Goal: Navigation & Orientation: Find specific page/section

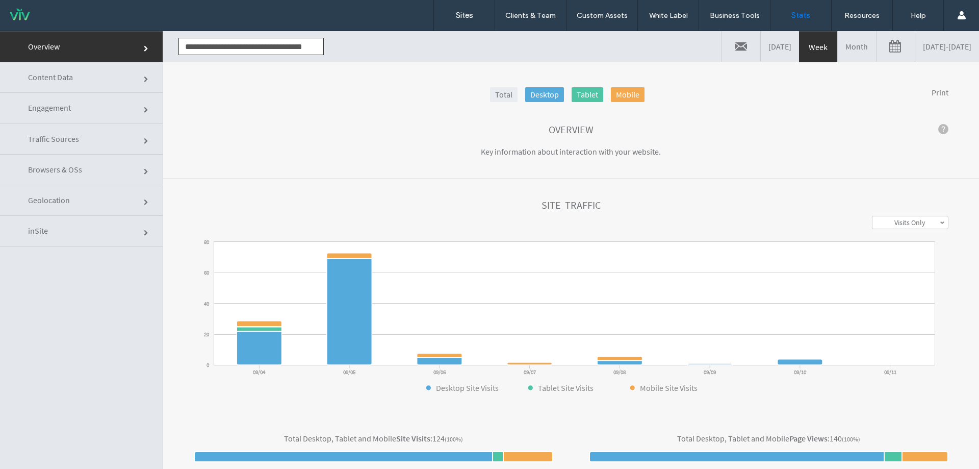
click at [838, 52] on link "Month" at bounding box center [857, 46] width 38 height 31
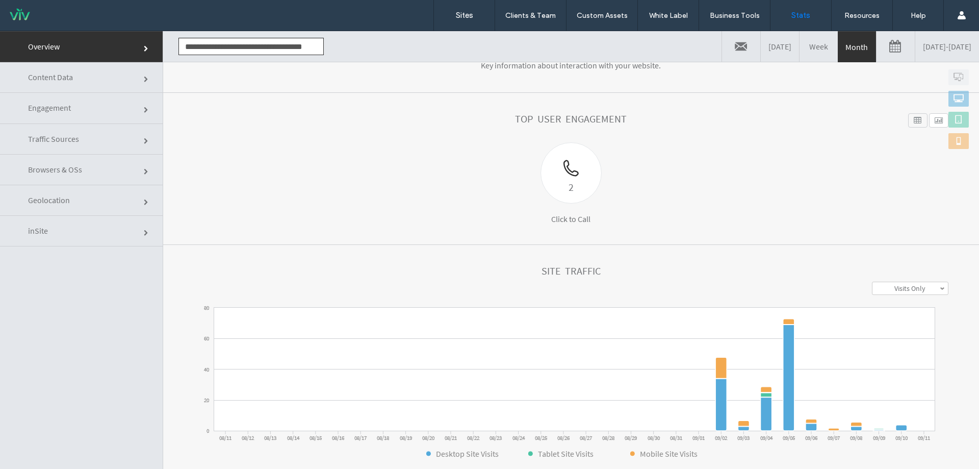
scroll to position [204, 0]
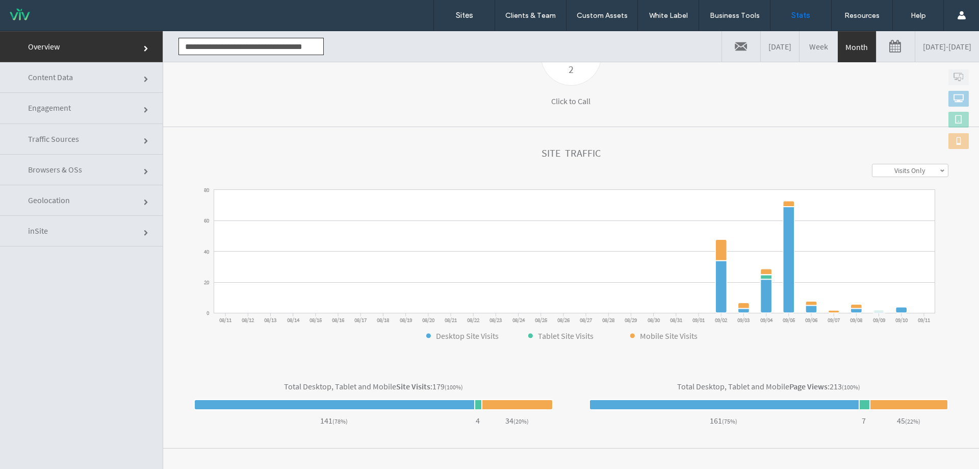
click at [115, 331] on div "Overview Content Data Engagement Traffic Sources Browsers & OSs Geolocation inS…" at bounding box center [81, 265] width 163 height 468
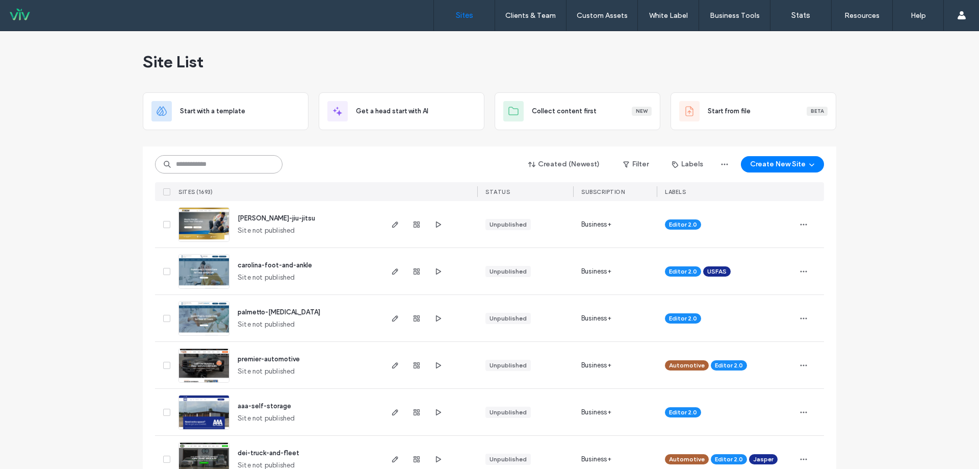
click at [225, 166] on input at bounding box center [218, 164] width 127 height 18
type input "*******"
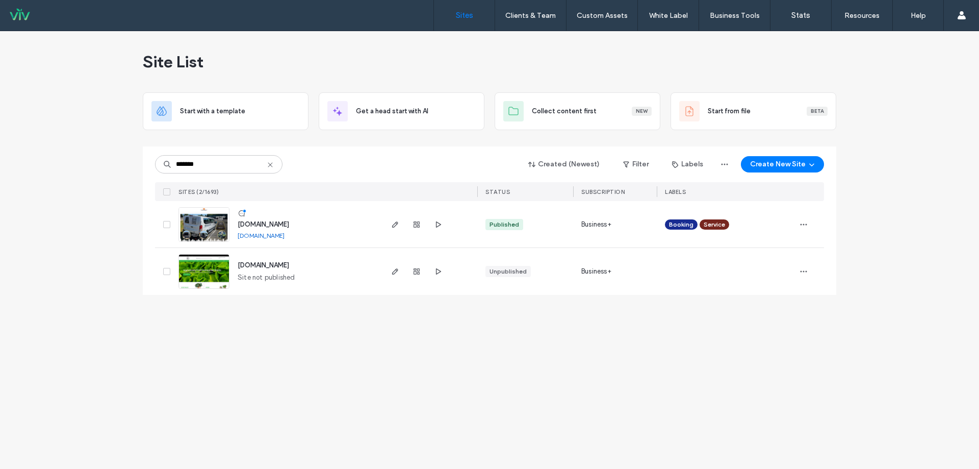
click at [83, 220] on div "Site List Start with a template Get a head start with AI Collect content first …" at bounding box center [489, 250] width 979 height 438
click at [263, 233] on link "www.victoryvanrentals.net" at bounding box center [261, 236] width 47 height 8
click at [251, 229] on div "www.victoryvanrentals.net" at bounding box center [264, 224] width 52 height 10
click at [252, 225] on span "www.victoryvanrentals.net" at bounding box center [264, 224] width 52 height 8
